Goal: Use online tool/utility: Utilize a website feature to perform a specific function

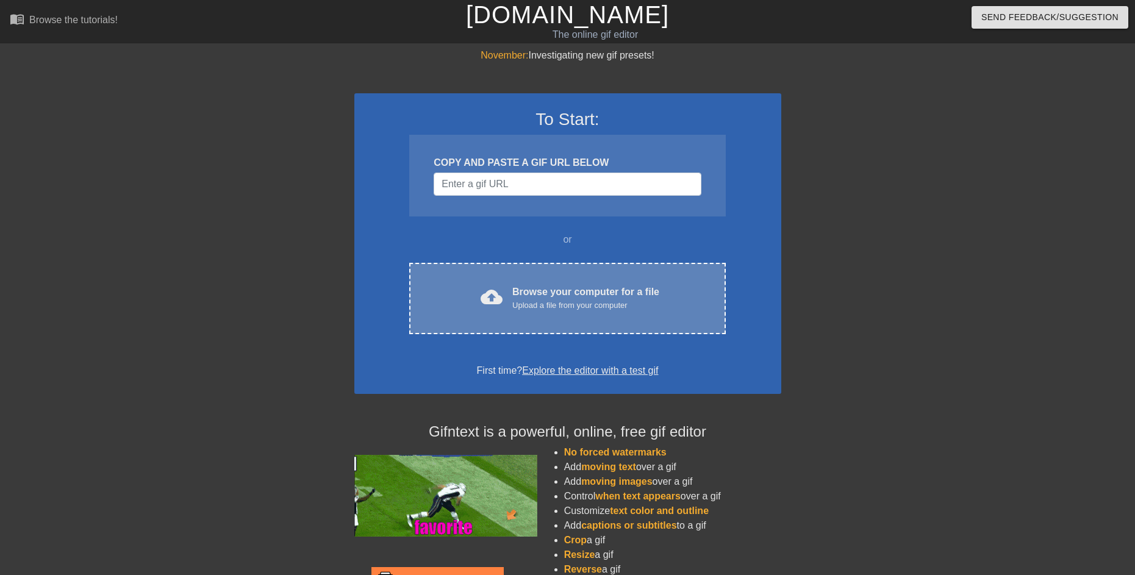
click at [559, 302] on div "Upload a file from your computer" at bounding box center [585, 306] width 147 height 12
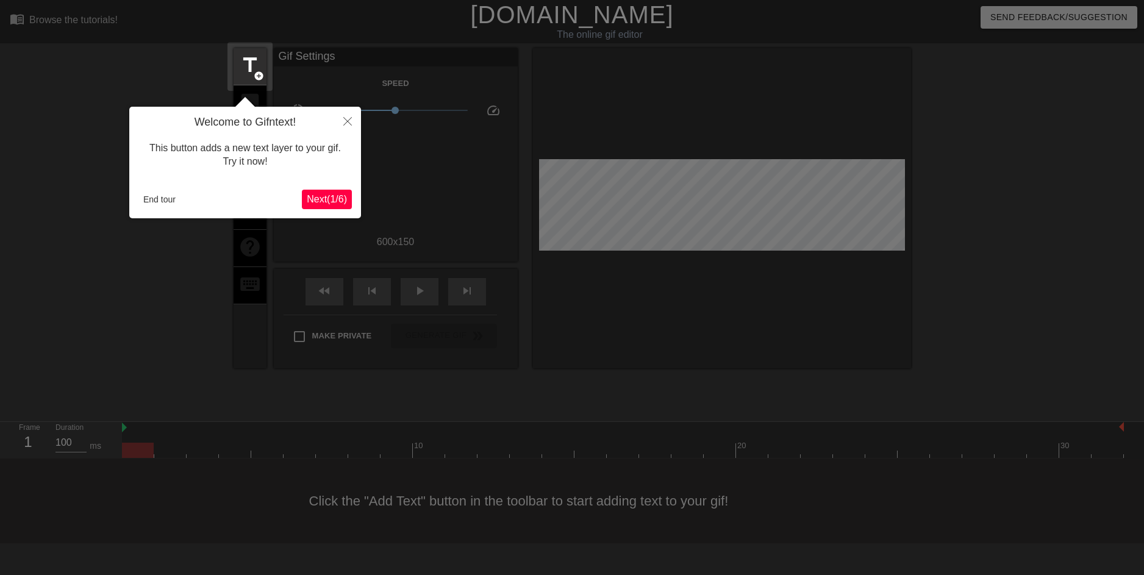
click at [328, 207] on button "Next ( 1 / 6 )" at bounding box center [327, 200] width 50 height 20
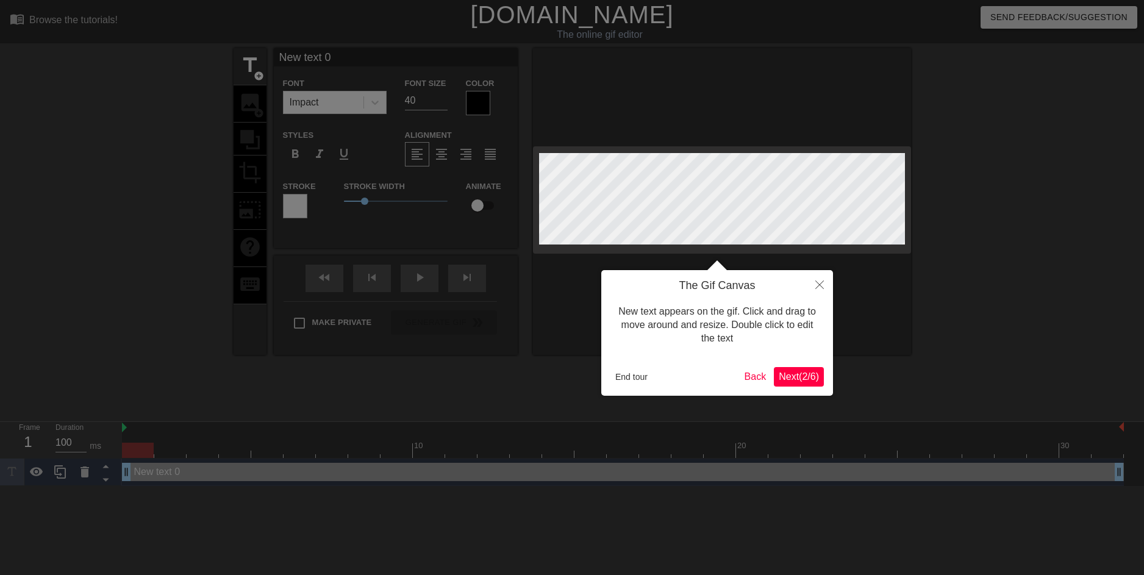
click at [336, 197] on div at bounding box center [572, 287] width 1144 height 575
click at [817, 378] on span "Next ( 2 / 6 )" at bounding box center [799, 377] width 40 height 10
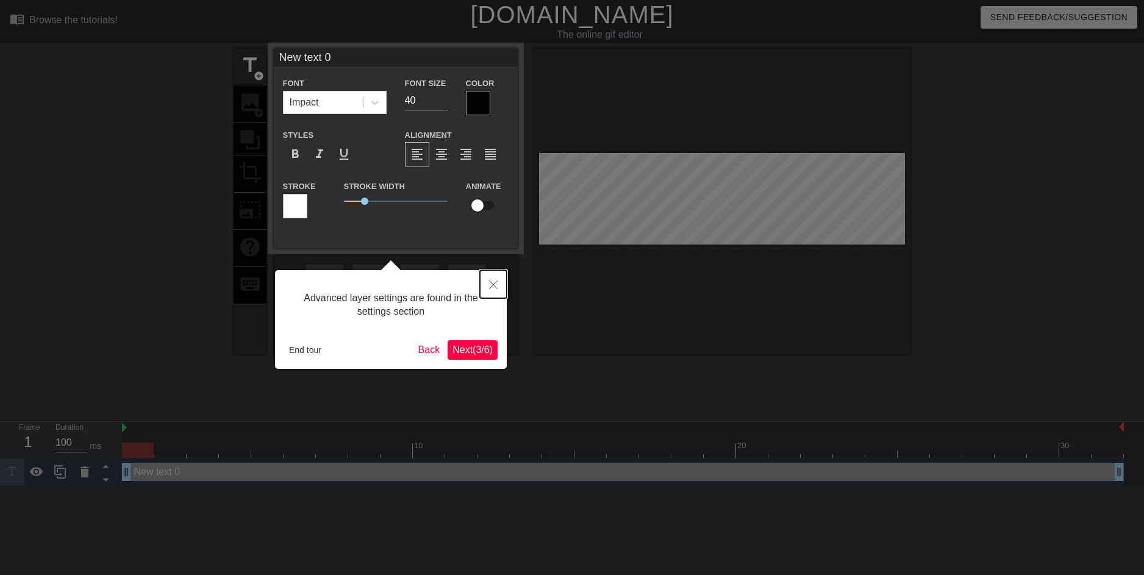
click at [495, 290] on button "Close" at bounding box center [493, 284] width 27 height 28
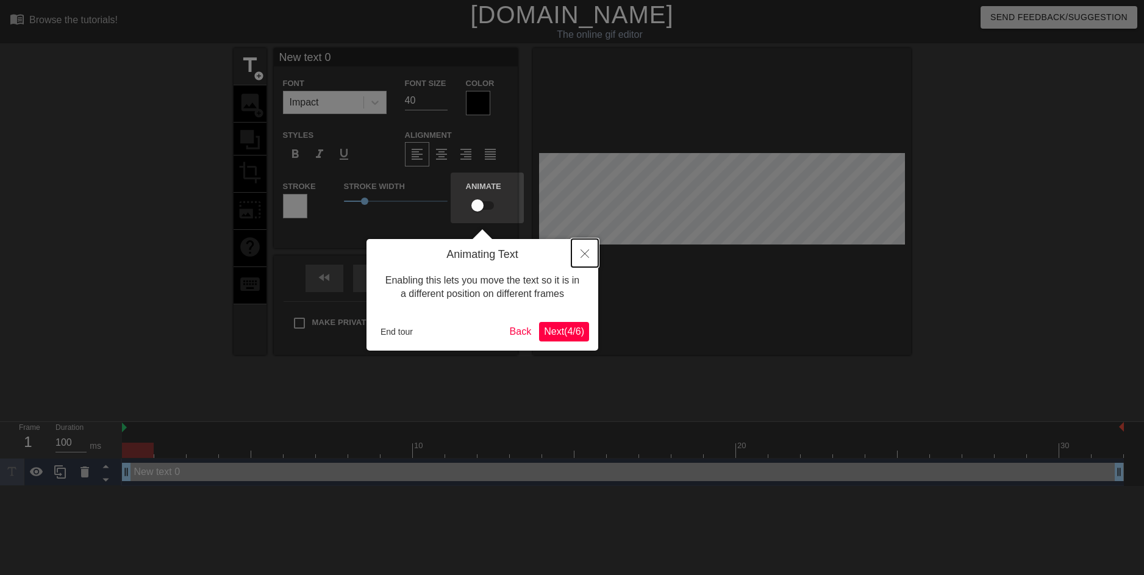
click at [589, 250] on button "Close" at bounding box center [585, 253] width 27 height 28
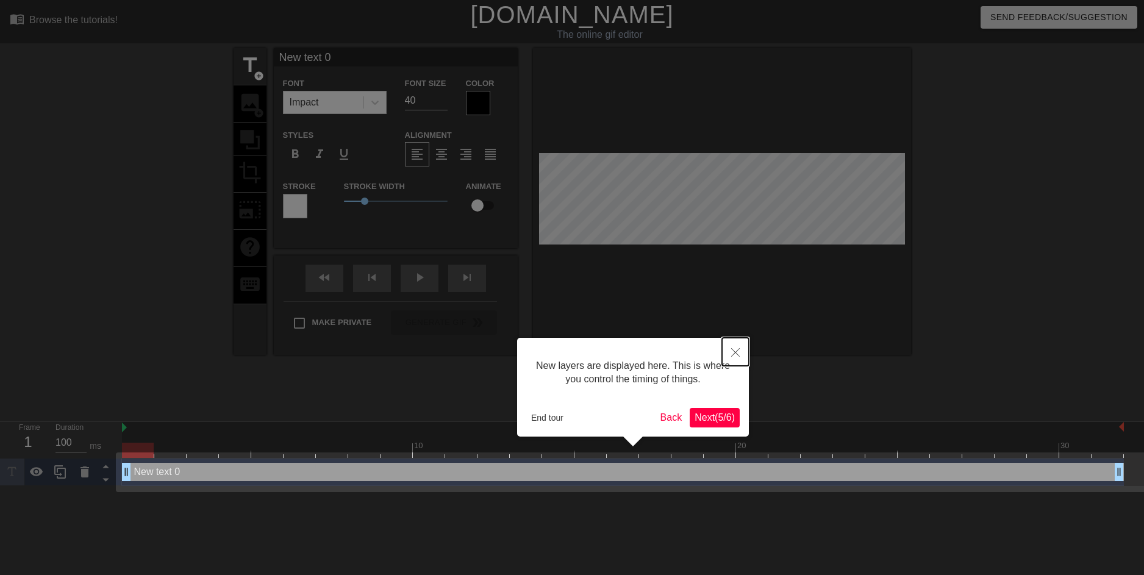
click at [746, 350] on button "Close" at bounding box center [735, 352] width 27 height 28
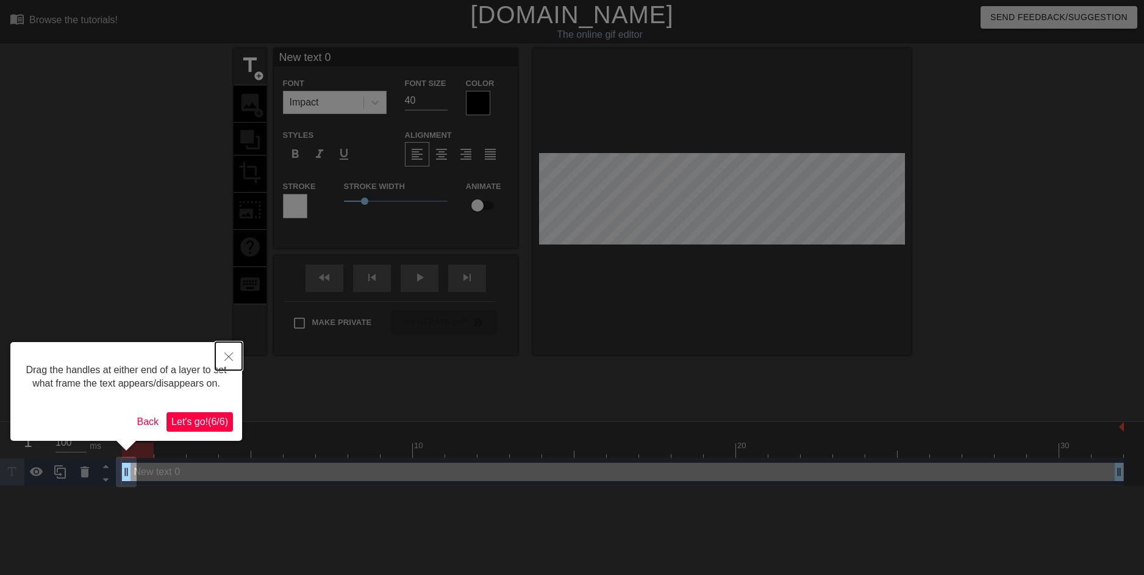
click at [231, 353] on icon "Close" at bounding box center [228, 357] width 9 height 9
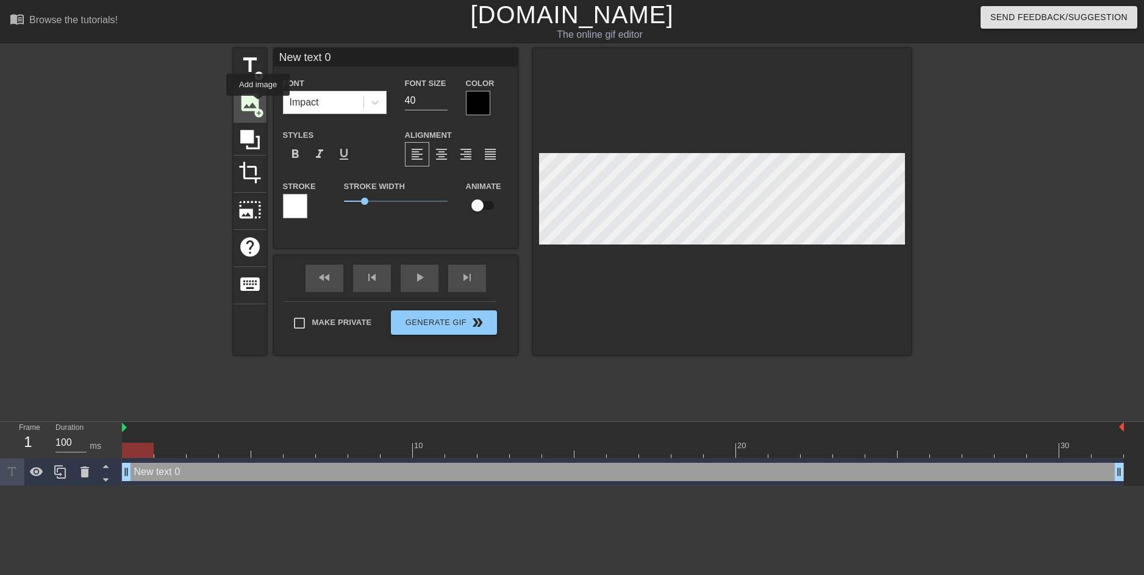
click at [258, 104] on span "image" at bounding box center [250, 102] width 23 height 23
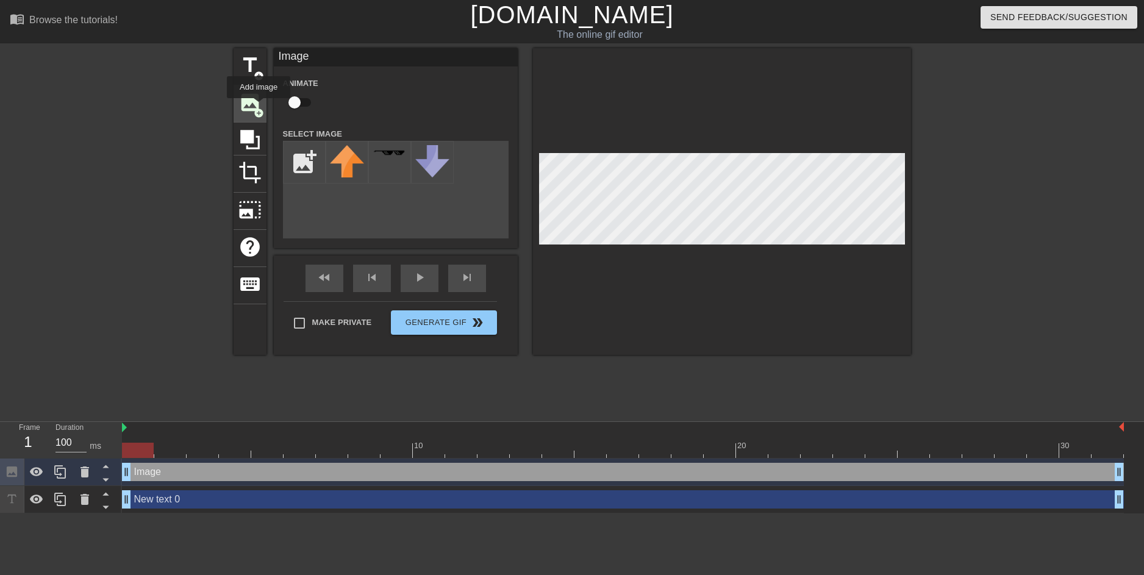
click at [259, 108] on span "add_circle" at bounding box center [259, 113] width 10 height 10
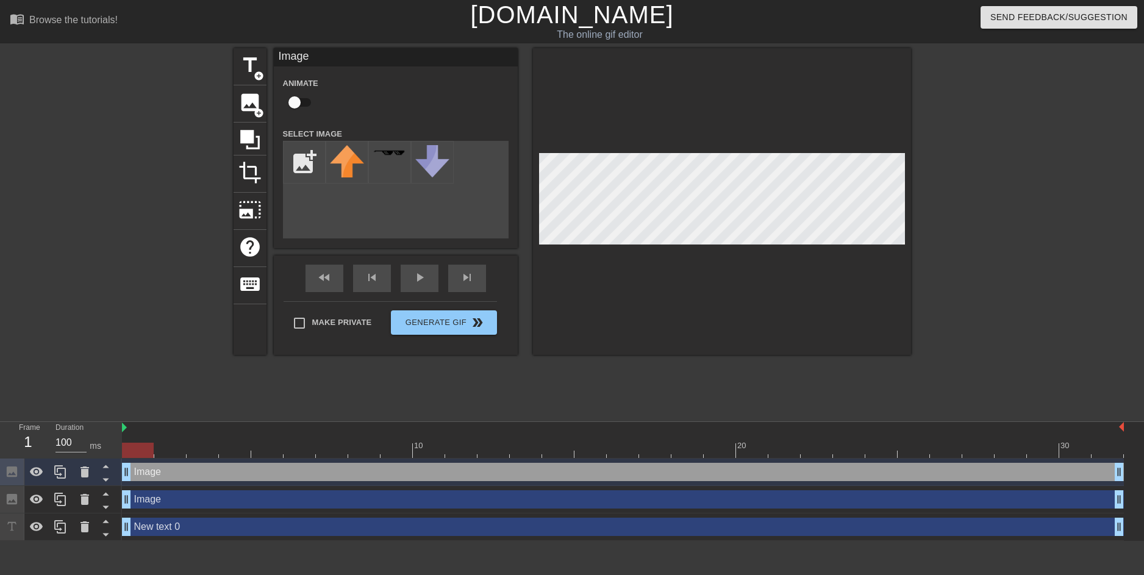
click at [527, 301] on div "title add_circle image add_circle crop photo_size_select_large help keyboard Im…" at bounding box center [573, 201] width 678 height 307
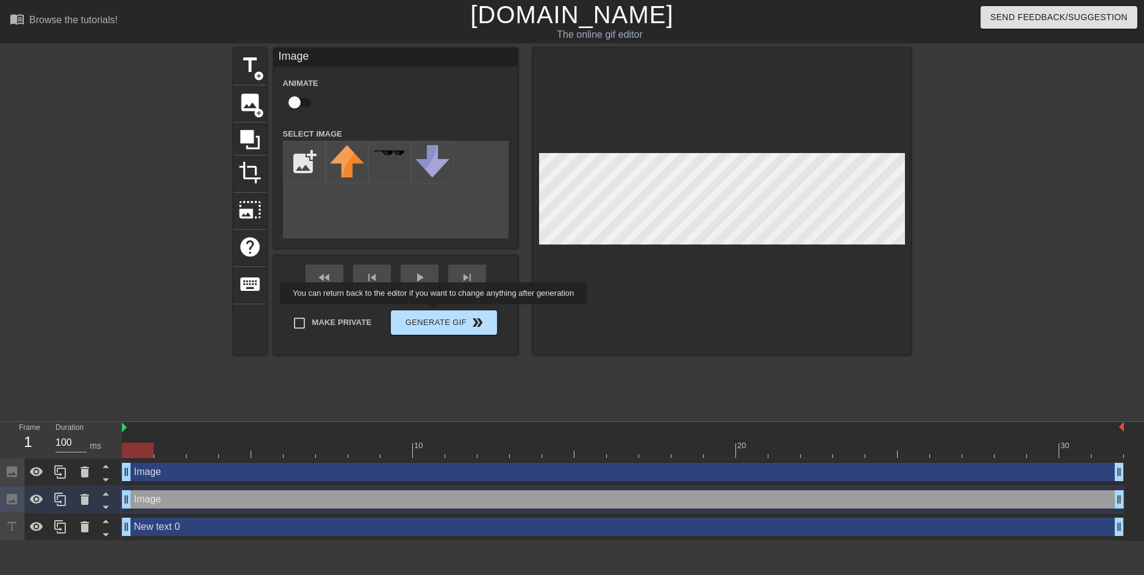
click at [435, 313] on div "title add_circle image add_circle crop photo_size_select_large help keyboard Im…" at bounding box center [573, 201] width 678 height 307
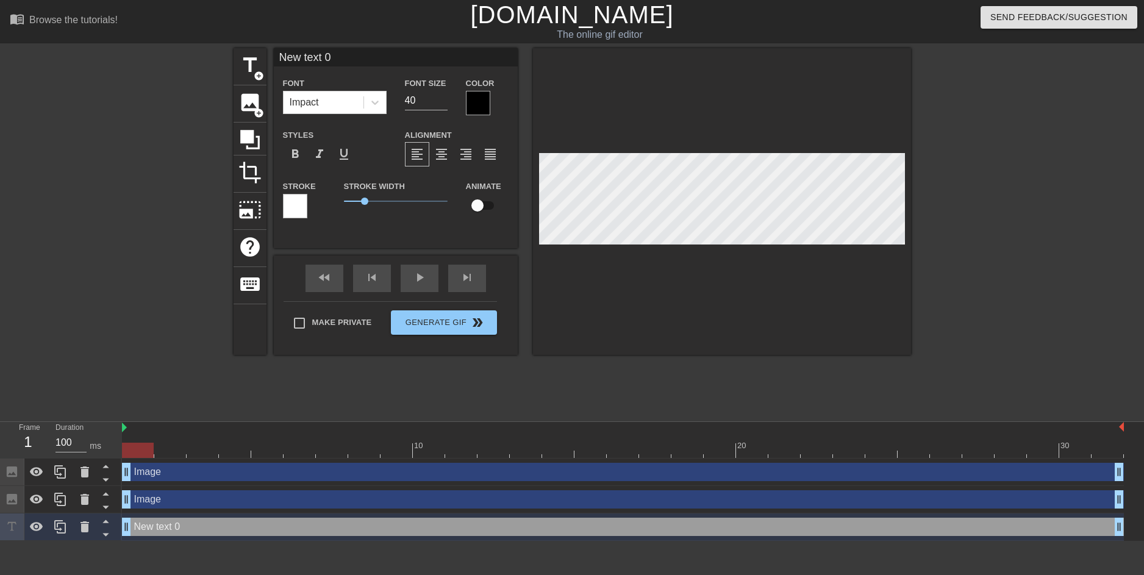
click at [494, 356] on div "title add_circle image add_circle crop photo_size_select_large help keyboard Ne…" at bounding box center [573, 231] width 678 height 366
click at [255, 106] on span "image" at bounding box center [250, 102] width 23 height 23
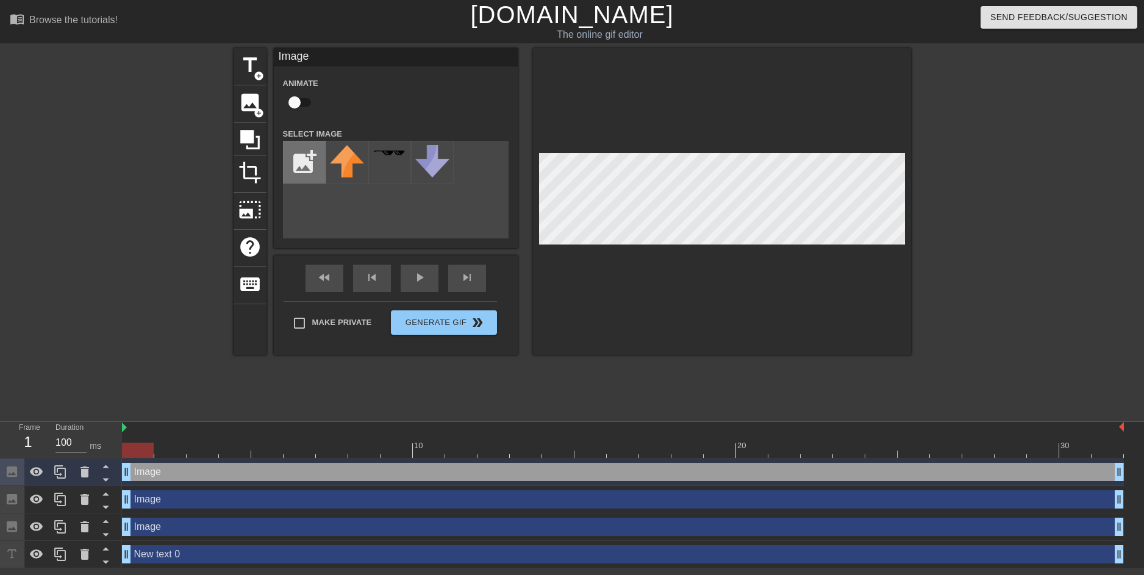
click at [311, 164] on input "file" at bounding box center [304, 162] width 41 height 41
type input "C:\fakepath\e7ca1174c8a0f3e2fd3b92eef8591ced.jpg"
click at [491, 300] on div "title add_circle image add_circle crop photo_size_select_large help keyboard Im…" at bounding box center [573, 201] width 678 height 307
click at [349, 165] on img at bounding box center [347, 162] width 34 height 34
click at [698, 62] on div at bounding box center [722, 201] width 378 height 307
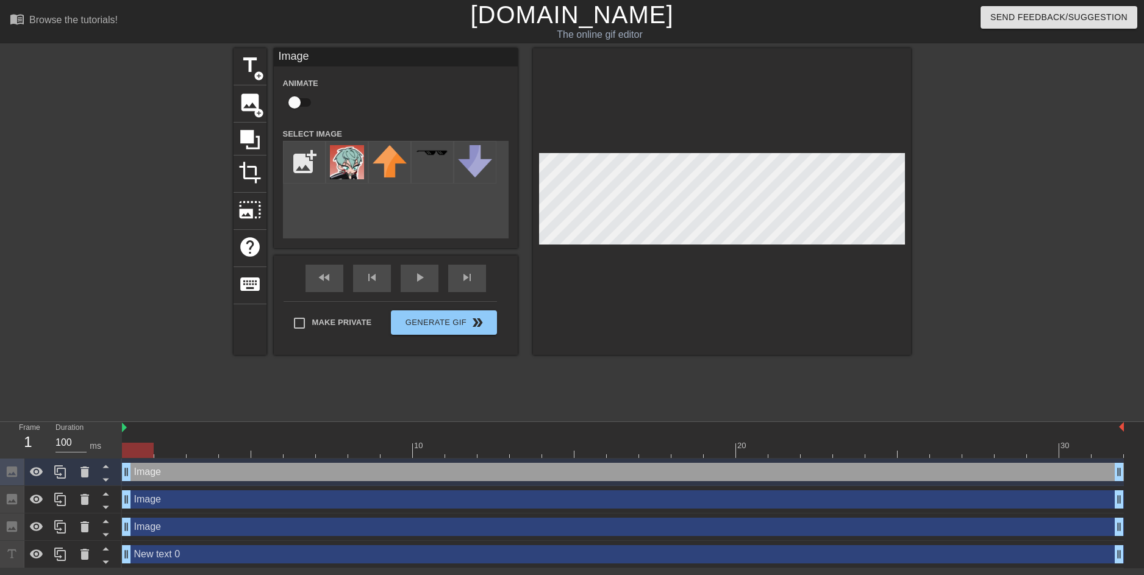
click at [758, 295] on div at bounding box center [722, 201] width 378 height 307
click at [587, 77] on div at bounding box center [722, 201] width 378 height 307
click at [947, 225] on div at bounding box center [1017, 231] width 183 height 366
click at [310, 157] on input "file" at bounding box center [304, 162] width 41 height 41
type input "C:\fakepath\Untitled71_20250913181100.png"
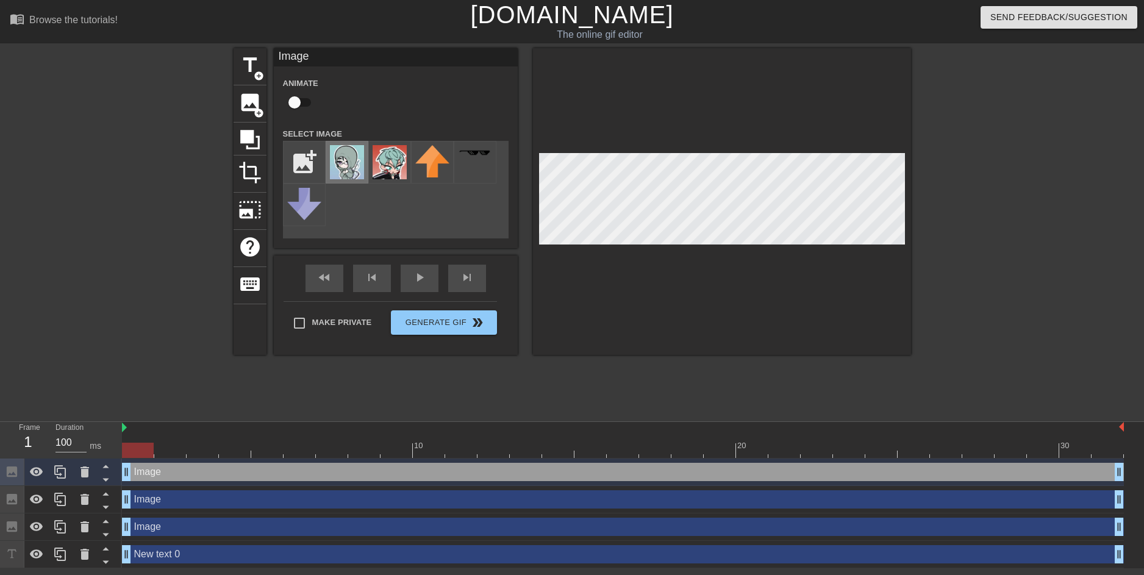
click at [343, 169] on img at bounding box center [347, 162] width 34 height 34
click at [192, 503] on div "Image drag_handle drag_handle" at bounding box center [623, 499] width 1002 height 18
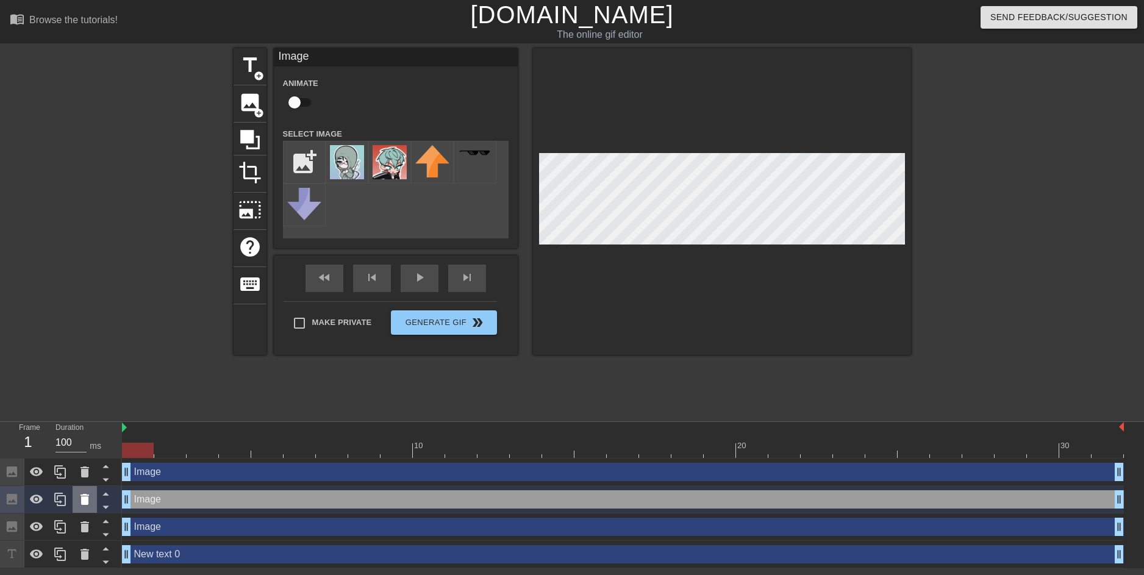
click at [81, 500] on icon at bounding box center [84, 499] width 15 height 15
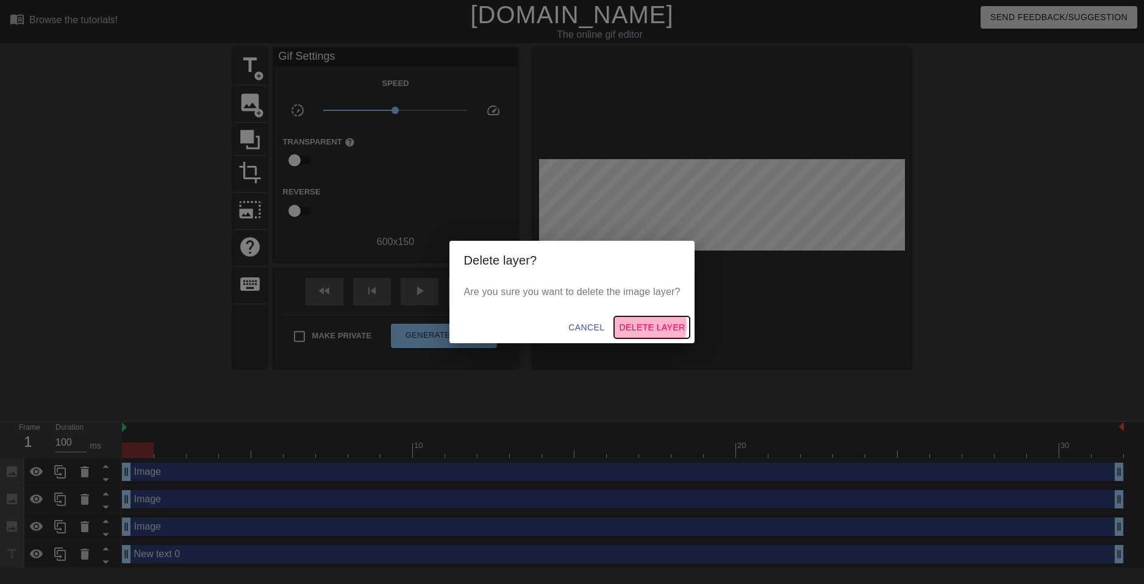
click at [644, 325] on span "Delete Layer" at bounding box center [652, 327] width 66 height 15
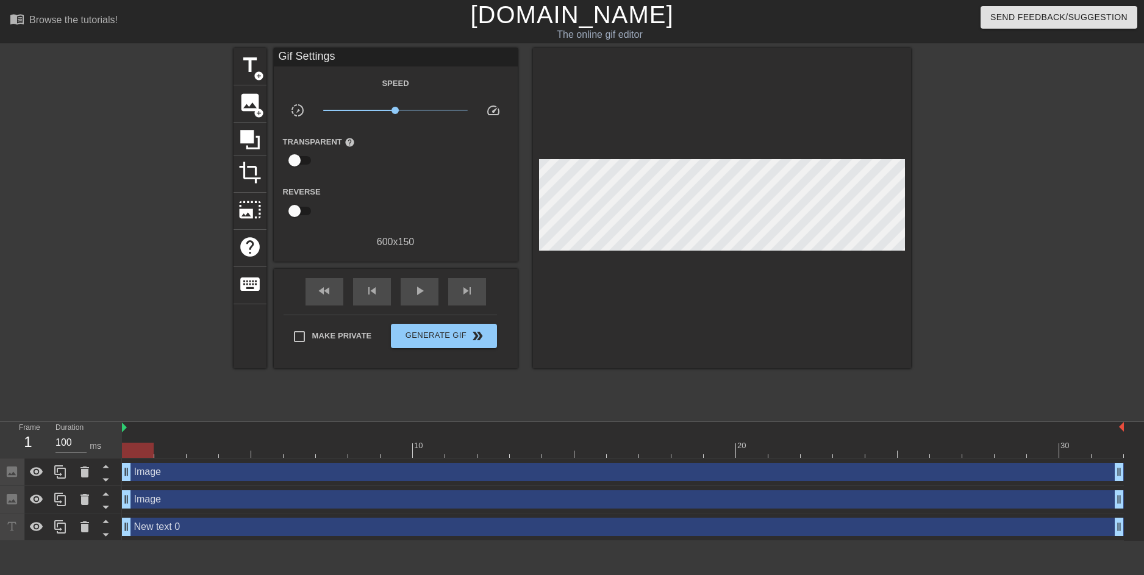
click at [589, 397] on div "title add_circle image add_circle crop photo_size_select_large help keyboard Gi…" at bounding box center [573, 231] width 678 height 366
click at [255, 103] on span "image" at bounding box center [250, 102] width 23 height 23
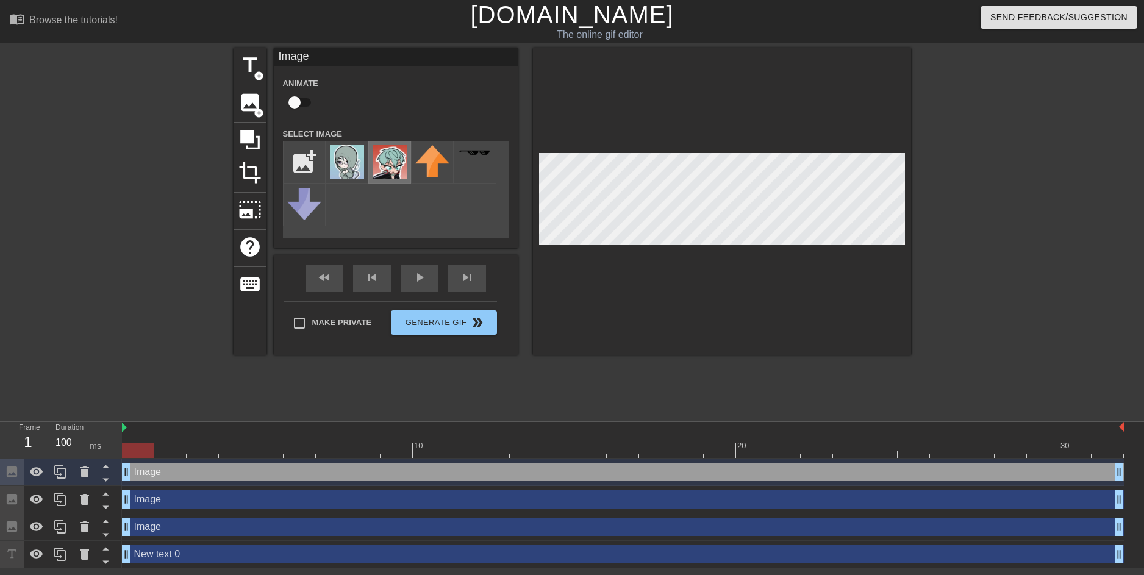
click at [379, 163] on img at bounding box center [390, 162] width 34 height 34
click at [670, 291] on div at bounding box center [722, 201] width 378 height 307
click at [625, 60] on div at bounding box center [722, 201] width 378 height 307
click at [745, 317] on div at bounding box center [722, 201] width 378 height 307
click at [659, 143] on div at bounding box center [722, 201] width 378 height 307
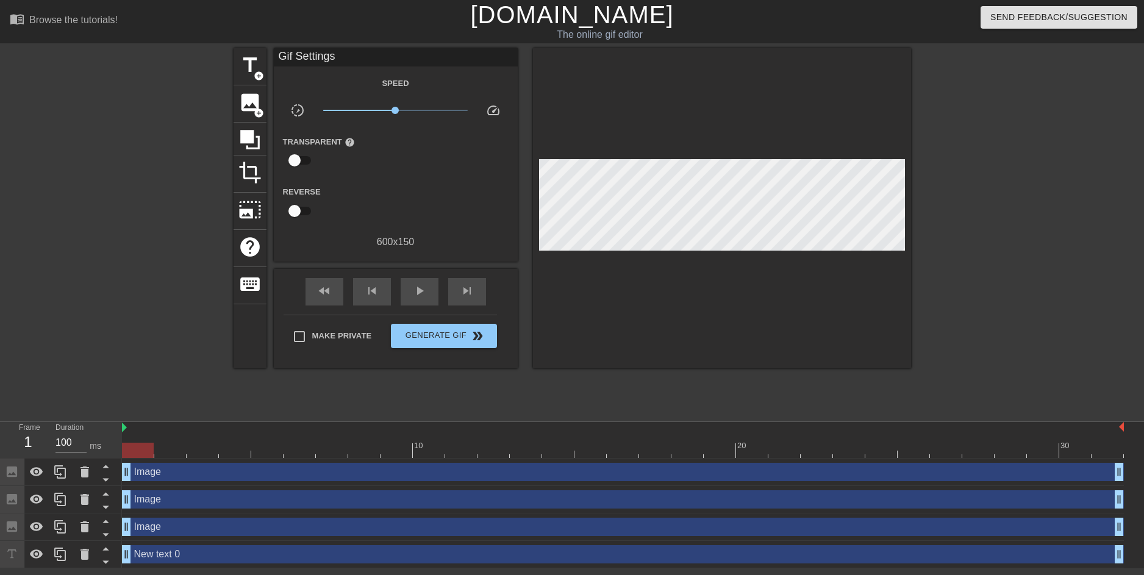
click at [1019, 184] on div at bounding box center [1017, 231] width 183 height 366
click at [1014, 197] on div at bounding box center [1017, 231] width 183 height 366
click at [977, 226] on div at bounding box center [1017, 231] width 183 height 366
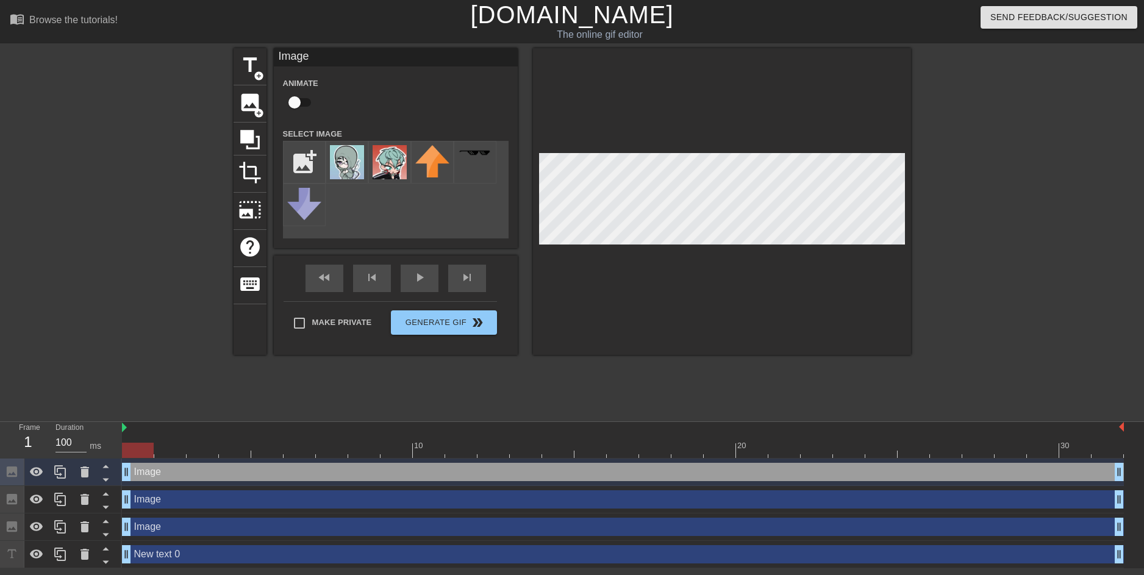
click at [955, 224] on div at bounding box center [1017, 231] width 183 height 366
click at [926, 227] on div at bounding box center [1017, 231] width 183 height 366
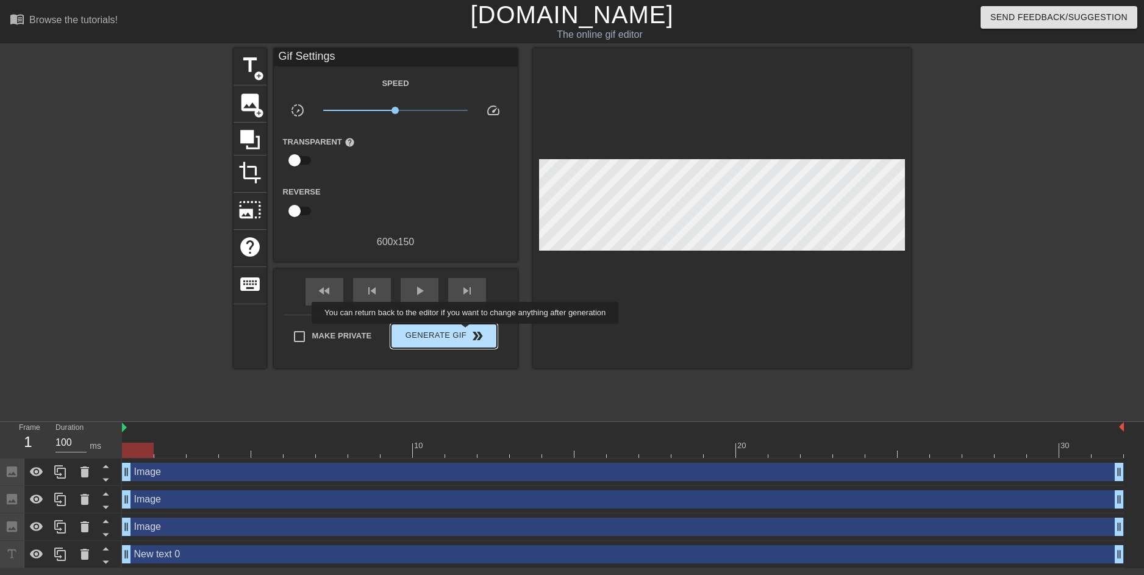
click at [470, 333] on span "double_arrow" at bounding box center [477, 336] width 15 height 15
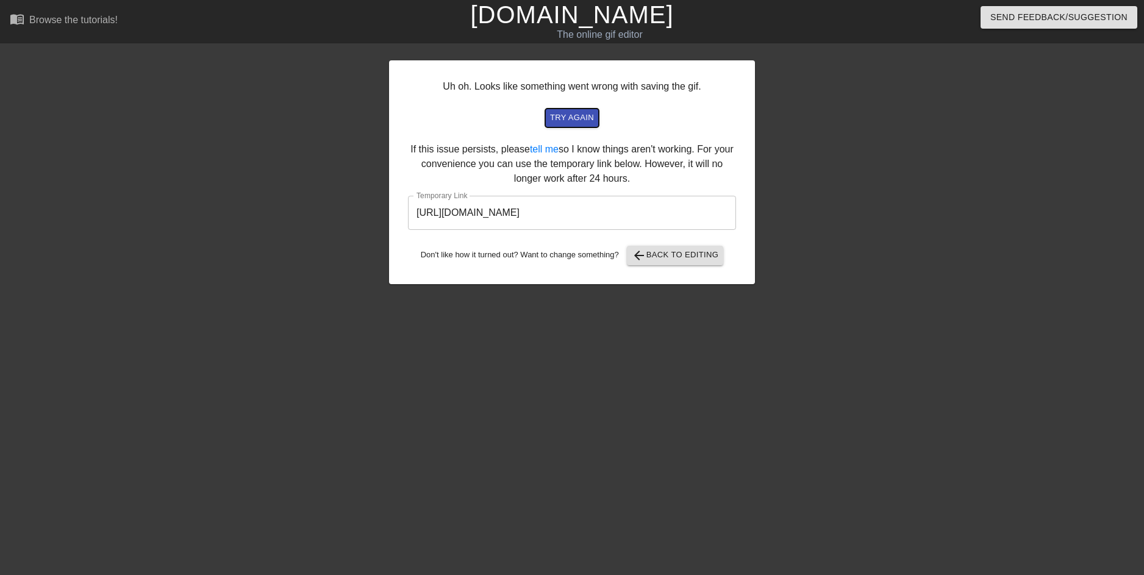
click at [585, 125] on button "try again" at bounding box center [572, 118] width 54 height 19
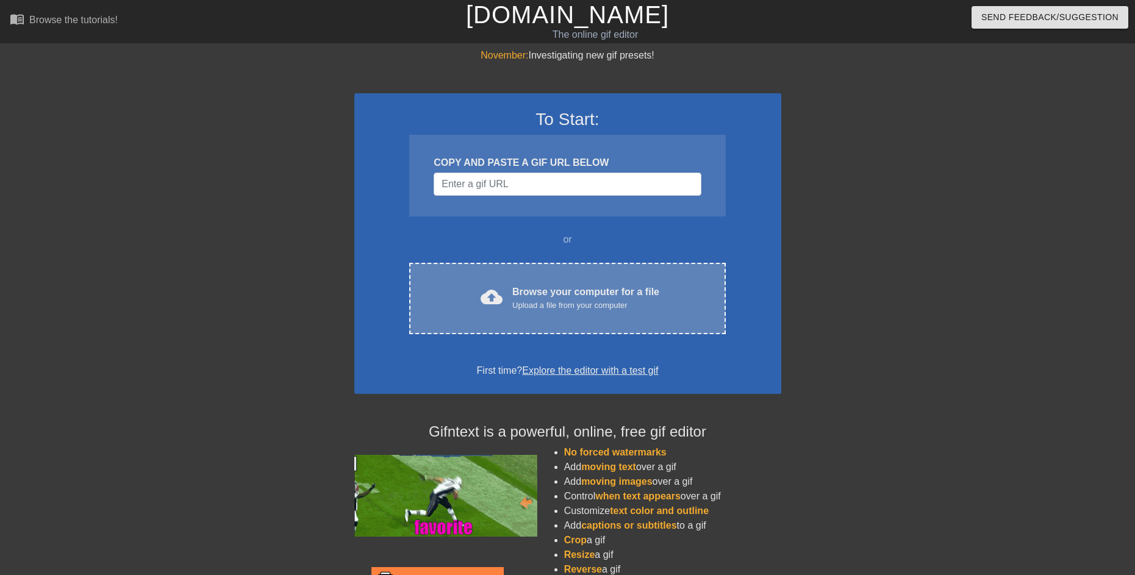
click at [531, 301] on div "Upload a file from your computer" at bounding box center [585, 306] width 147 height 12
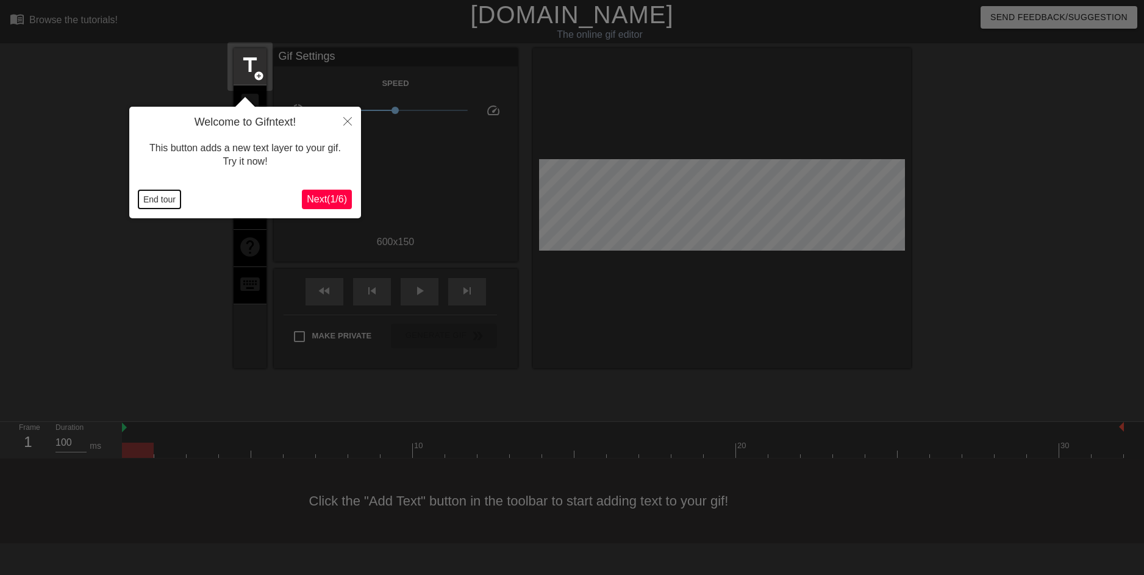
click at [148, 196] on button "End tour" at bounding box center [159, 199] width 42 height 18
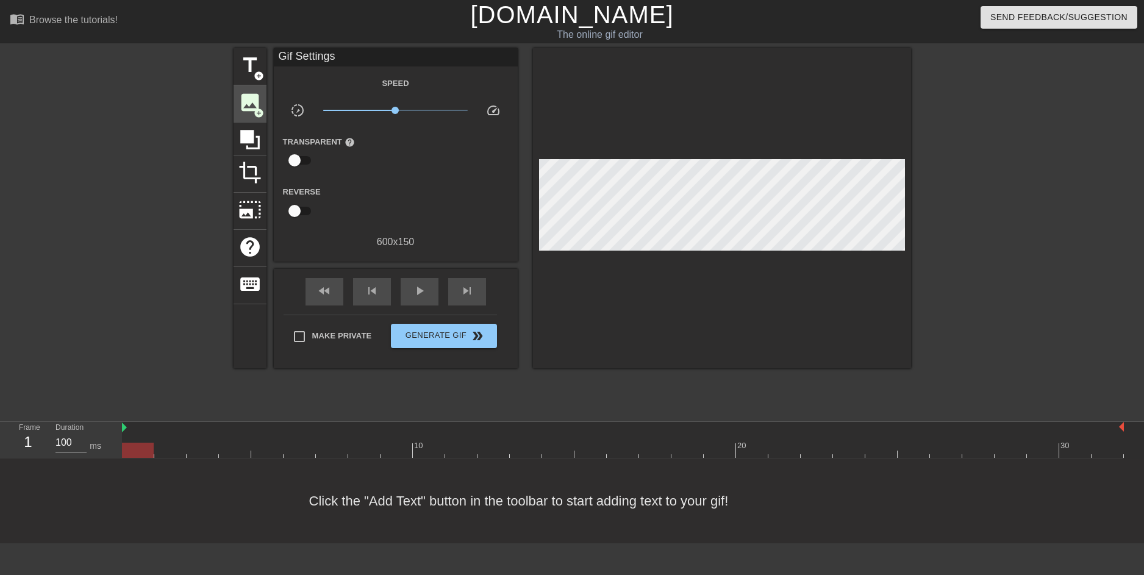
click at [256, 108] on span "add_circle" at bounding box center [259, 113] width 10 height 10
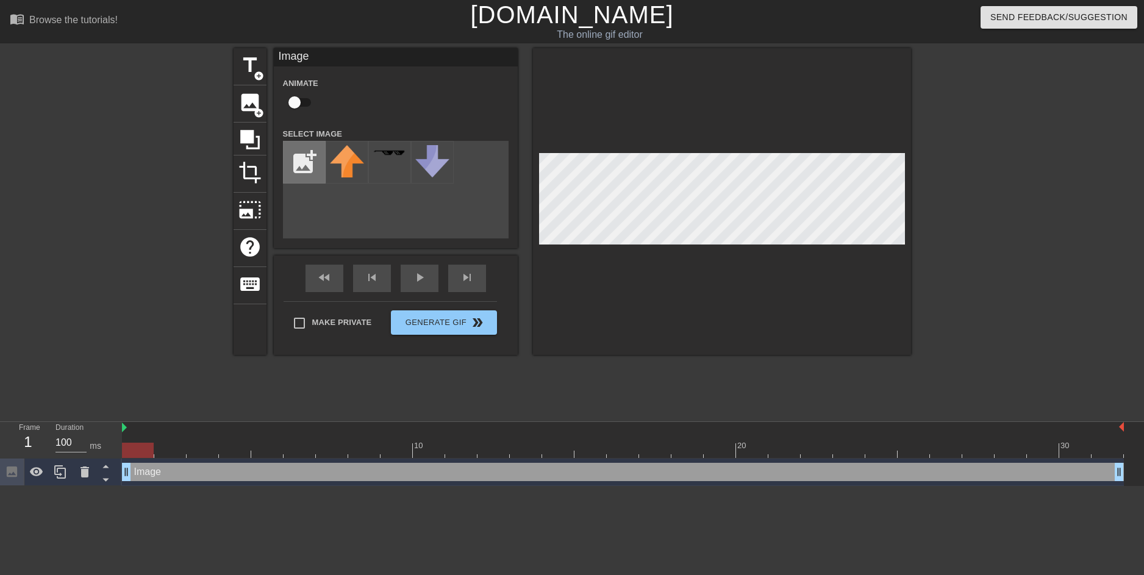
click at [301, 160] on input "file" at bounding box center [304, 162] width 41 height 41
type input "C:\fakepath\e7ca1174c8a0f3e2fd3b92eef8591ced.jpg"
click at [564, 342] on div at bounding box center [722, 201] width 378 height 307
click at [344, 159] on img at bounding box center [347, 162] width 34 height 34
click at [748, 13] on div "menu_book Browse the tutorials! Gifntext.com The online gif editor Send Feedbac…" at bounding box center [572, 243] width 1144 height 486
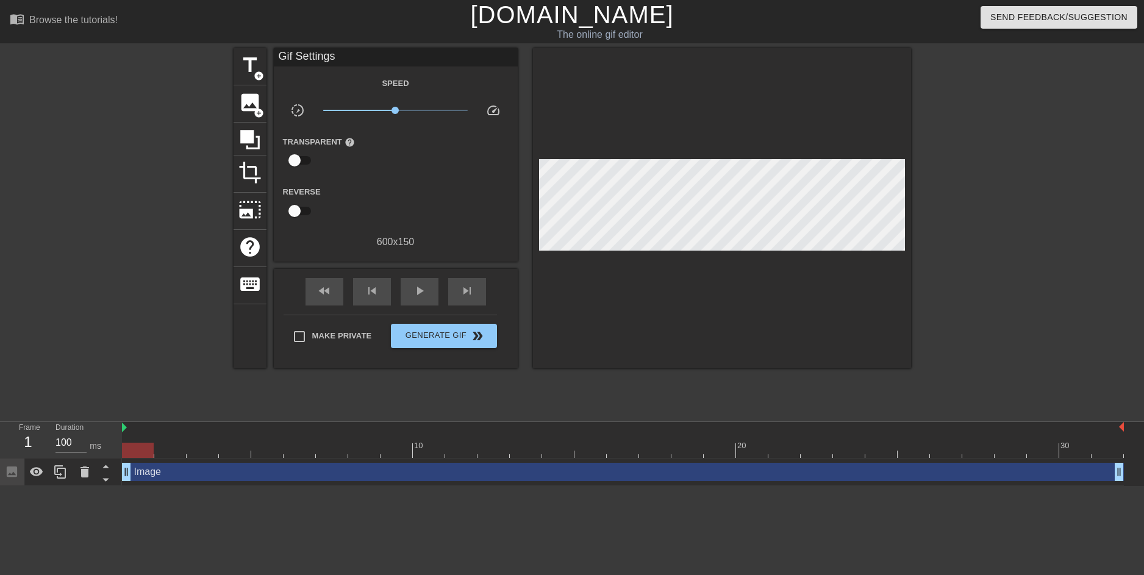
click at [658, 151] on div at bounding box center [722, 208] width 378 height 320
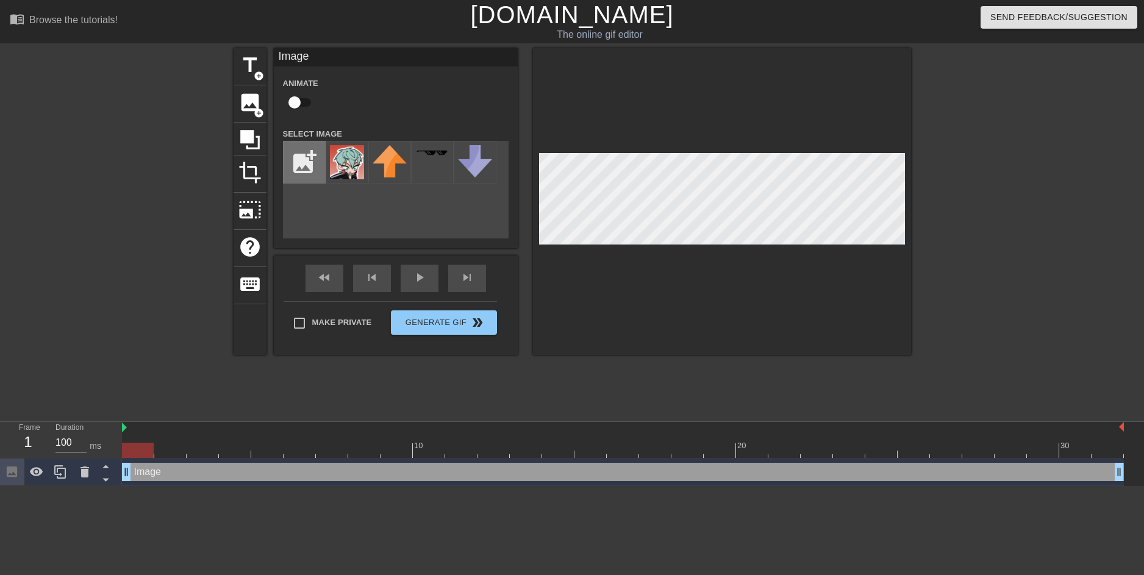
click at [313, 168] on input "file" at bounding box center [304, 162] width 41 height 41
type input "C:\fakepath\593414a0984feebd6919cab34920fe0b.jpg"
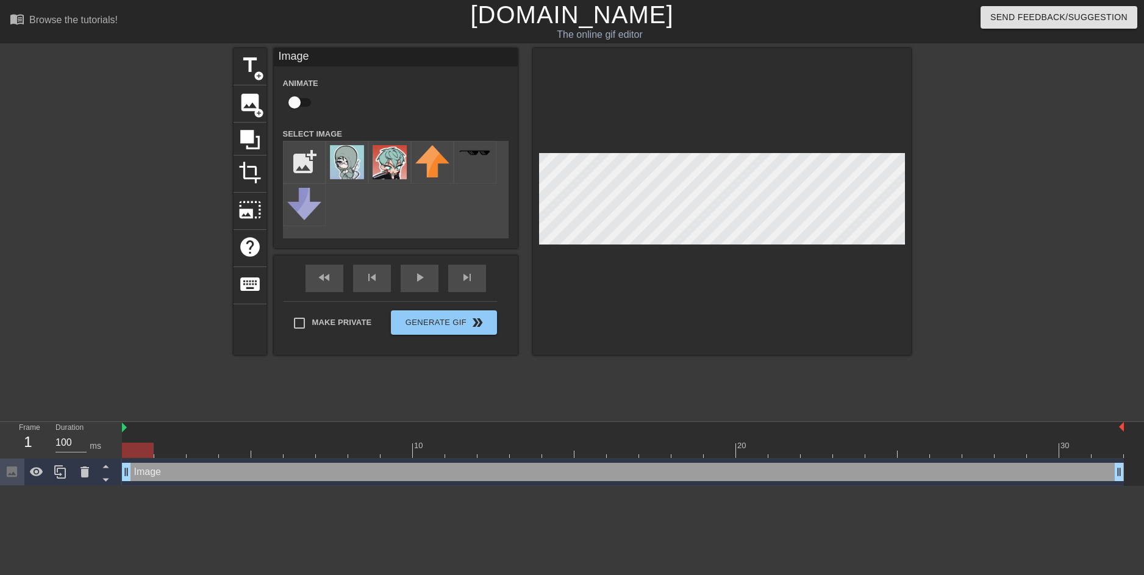
click at [350, 168] on img at bounding box center [347, 162] width 34 height 34
click at [949, 196] on div at bounding box center [1017, 231] width 183 height 366
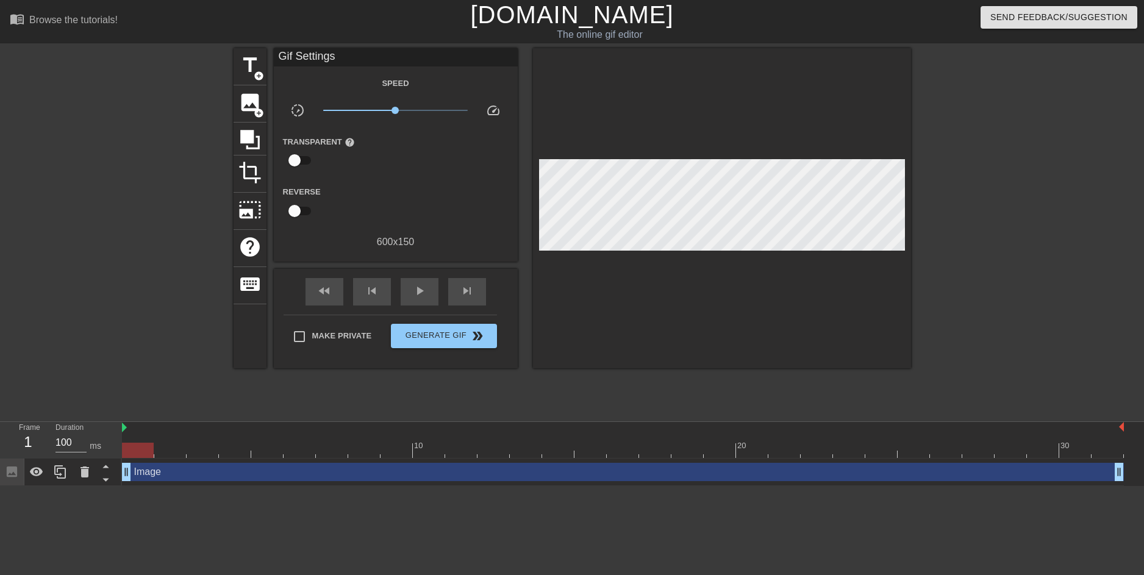
drag, startPoint x: 165, startPoint y: 479, endPoint x: 662, endPoint y: 307, distance: 525.3
click at [659, 309] on div at bounding box center [722, 208] width 378 height 320
click at [258, 104] on span "image" at bounding box center [250, 102] width 23 height 23
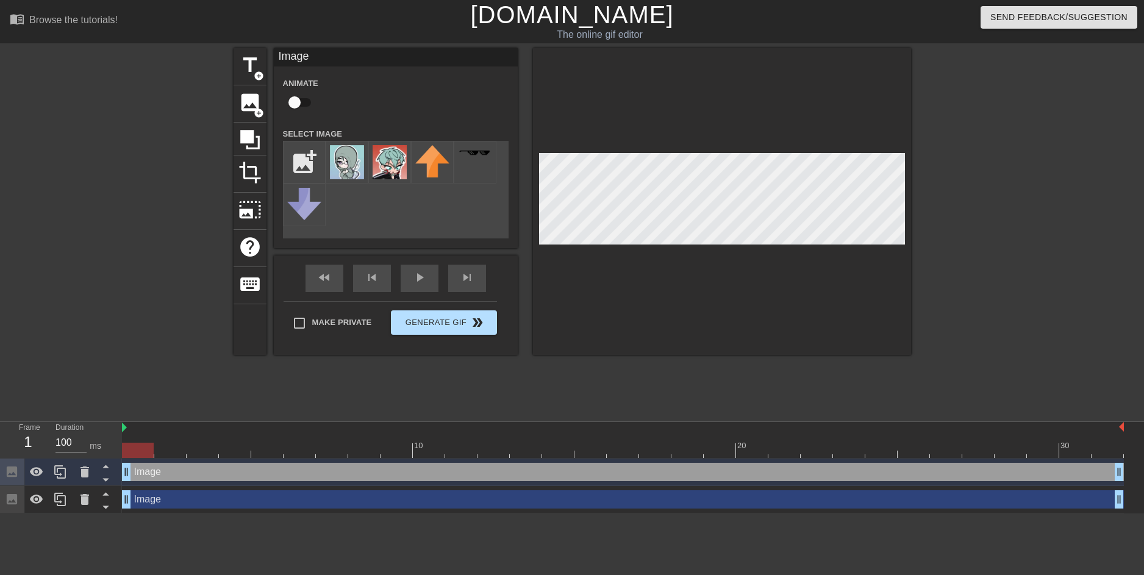
click at [488, 329] on div "title add_circle image add_circle crop photo_size_select_large help keyboard Im…" at bounding box center [573, 201] width 678 height 307
click at [350, 170] on img at bounding box center [347, 162] width 34 height 34
click at [741, 61] on div at bounding box center [722, 201] width 378 height 307
click at [405, 168] on img at bounding box center [390, 162] width 34 height 34
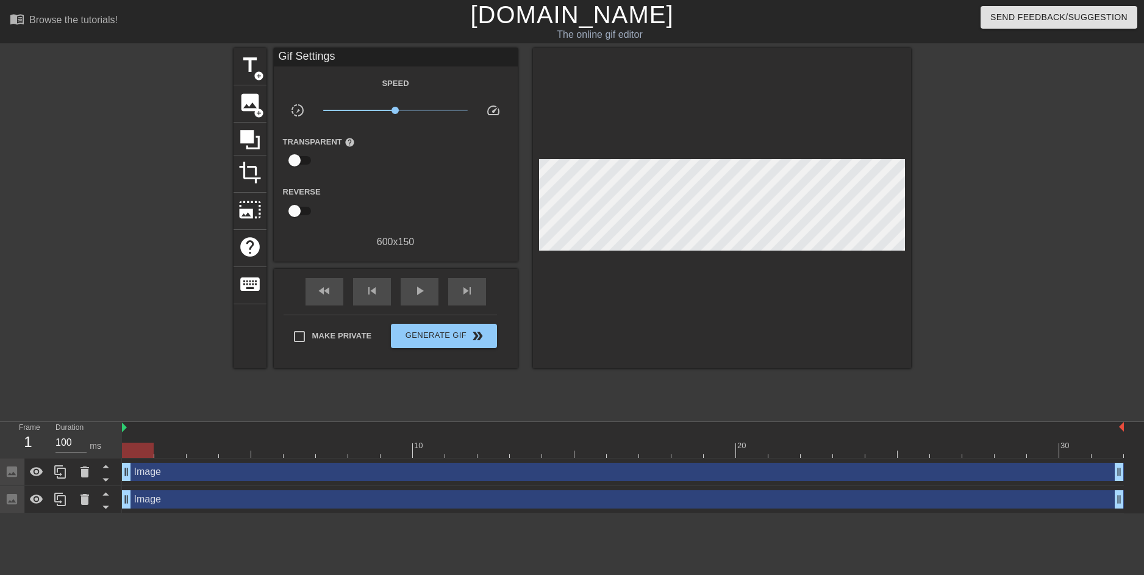
click at [949, 238] on div at bounding box center [1017, 231] width 183 height 366
click at [470, 337] on span "double_arrow" at bounding box center [477, 336] width 15 height 15
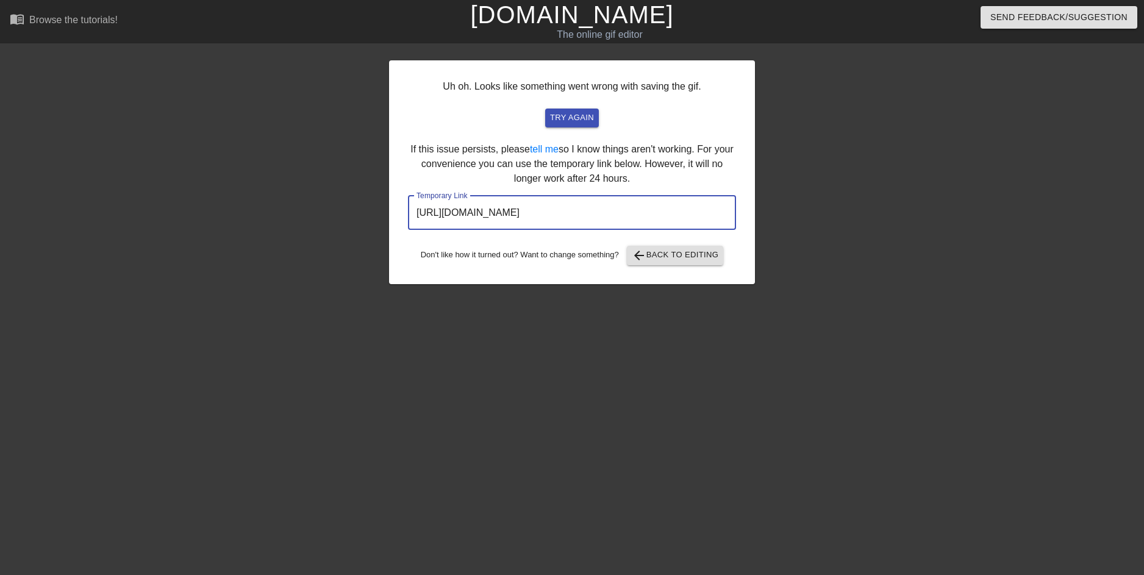
click at [667, 212] on input "https://www.gifntext.com/temp_generations/AQ1tHgy5.gif" at bounding box center [572, 213] width 328 height 34
drag, startPoint x: 688, startPoint y: 210, endPoint x: 411, endPoint y: 226, distance: 277.4
click at [411, 226] on input "https://www.gifntext.com/temp_generations/AQ1tHgy5.gif" at bounding box center [572, 213] width 328 height 34
